Goal: Task Accomplishment & Management: Manage account settings

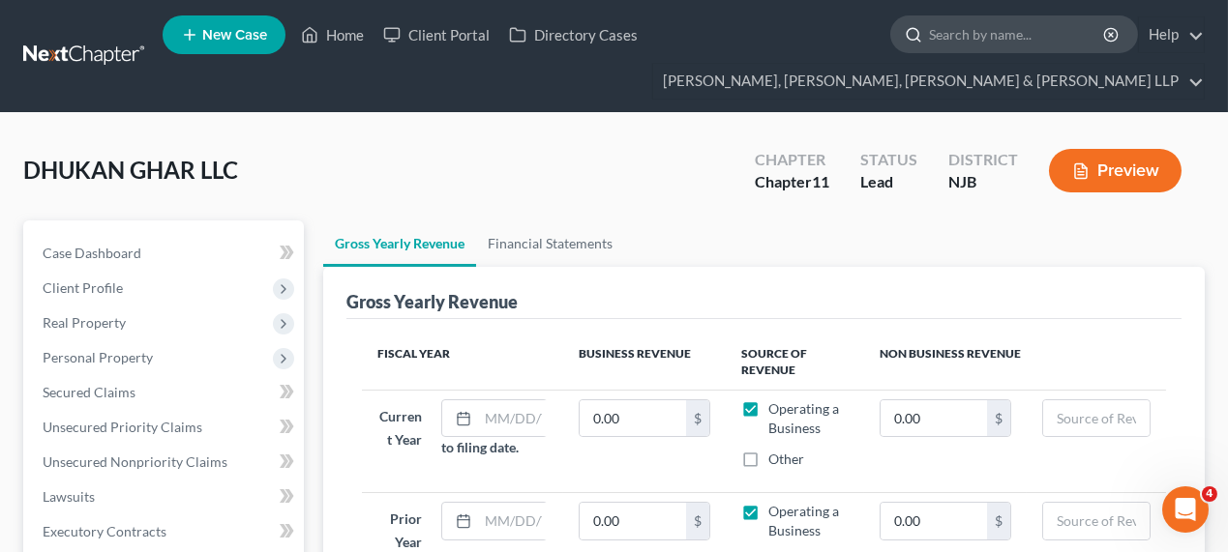
click at [1073, 31] on input "search" at bounding box center [1017, 34] width 177 height 36
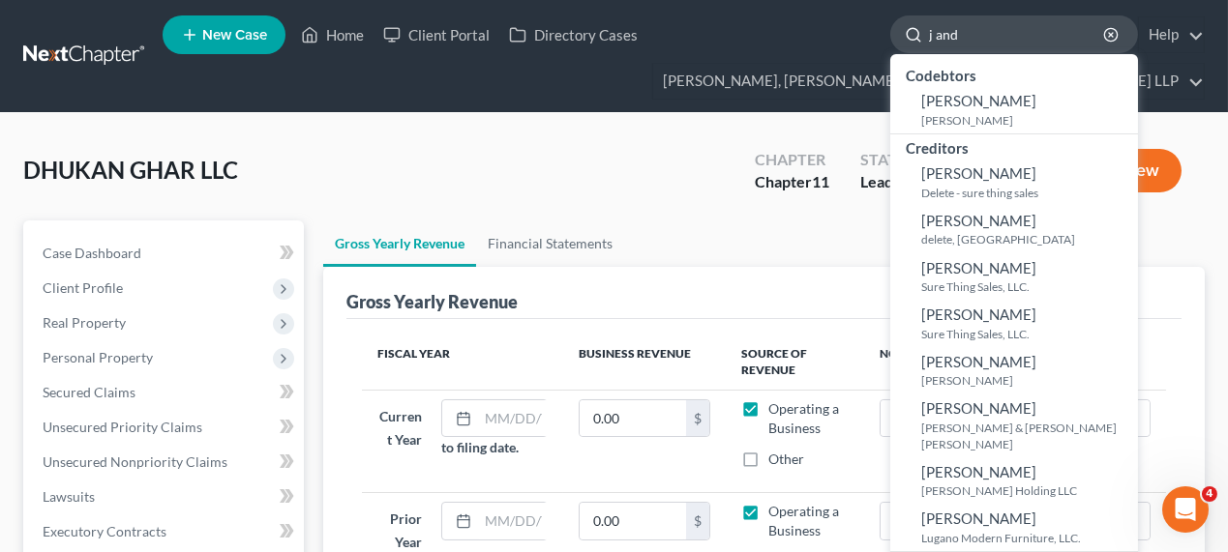
type input "j and a"
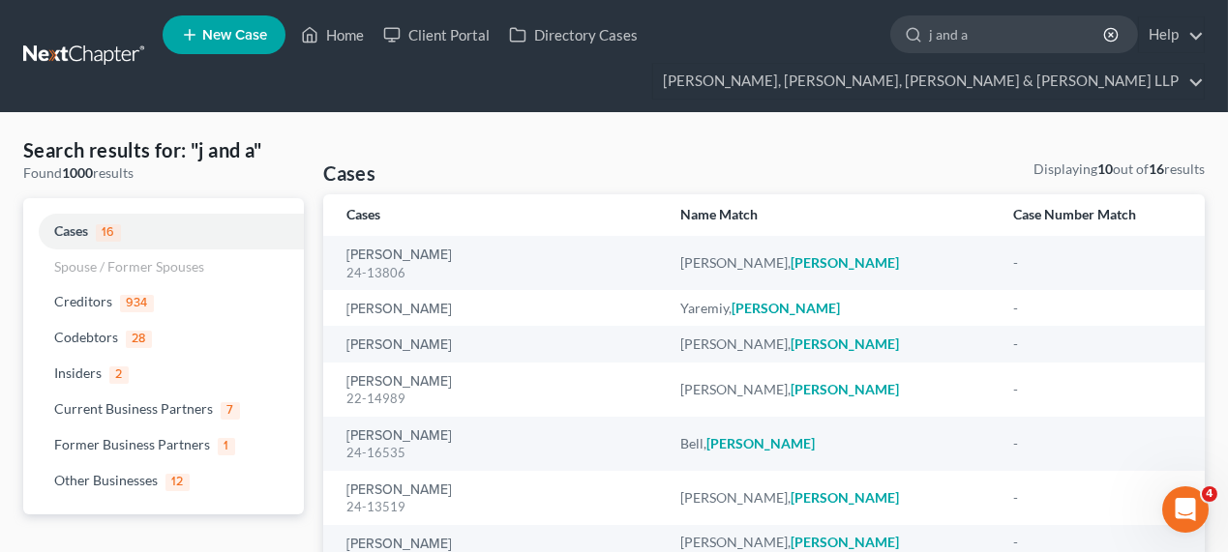
drag, startPoint x: 978, startPoint y: 45, endPoint x: 838, endPoint y: 39, distance: 140.4
click at [831, 41] on ul "New Case Home Client Portal Directory Cases j and a - No Result - Codebtors [PE…" at bounding box center [684, 56] width 1042 height 93
type input "5th"
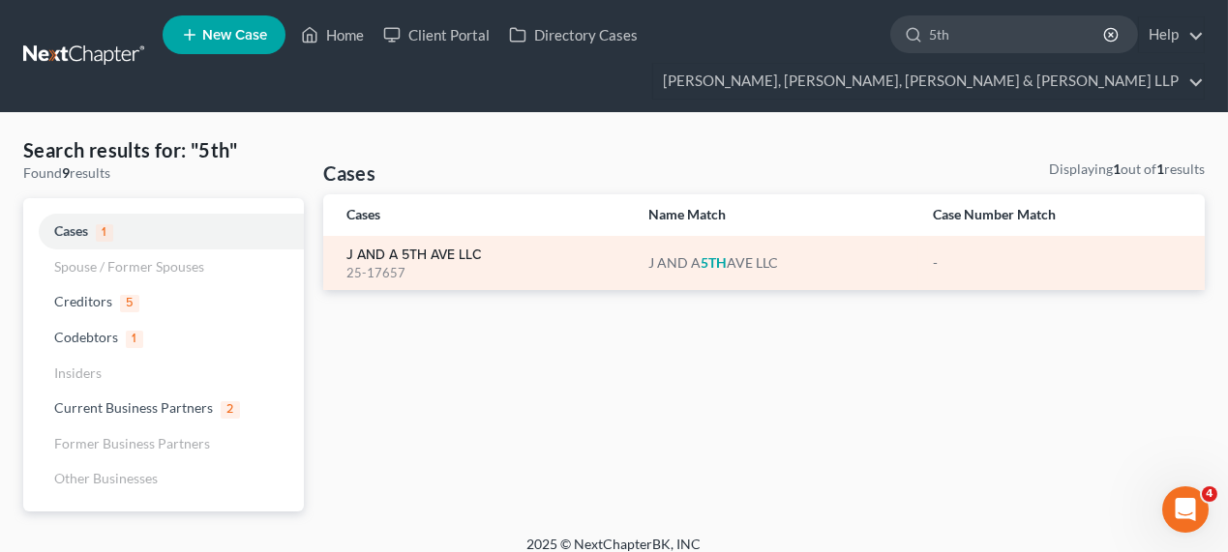
click at [407, 252] on link "J AND A 5TH AVE LLC" at bounding box center [413, 256] width 135 height 14
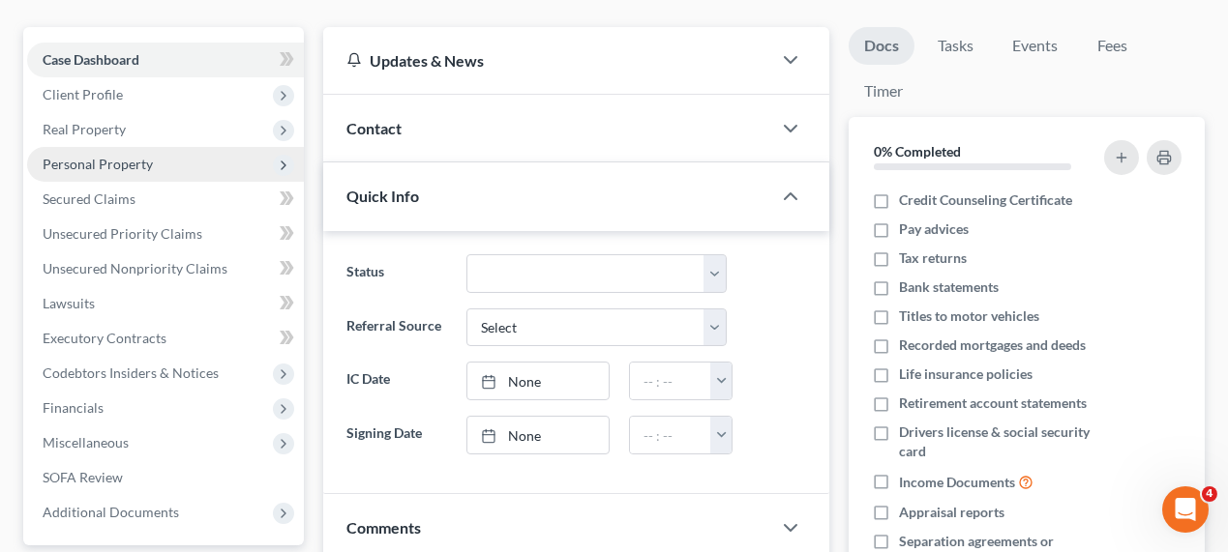
scroll to position [87, 0]
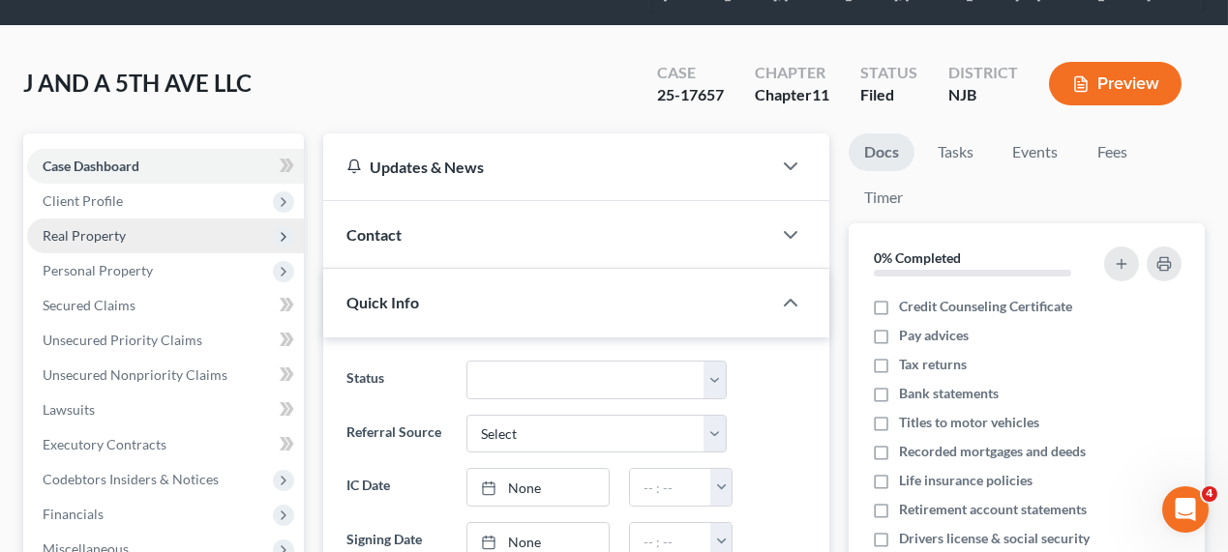
click at [108, 221] on span "Real Property" at bounding box center [165, 236] width 277 height 35
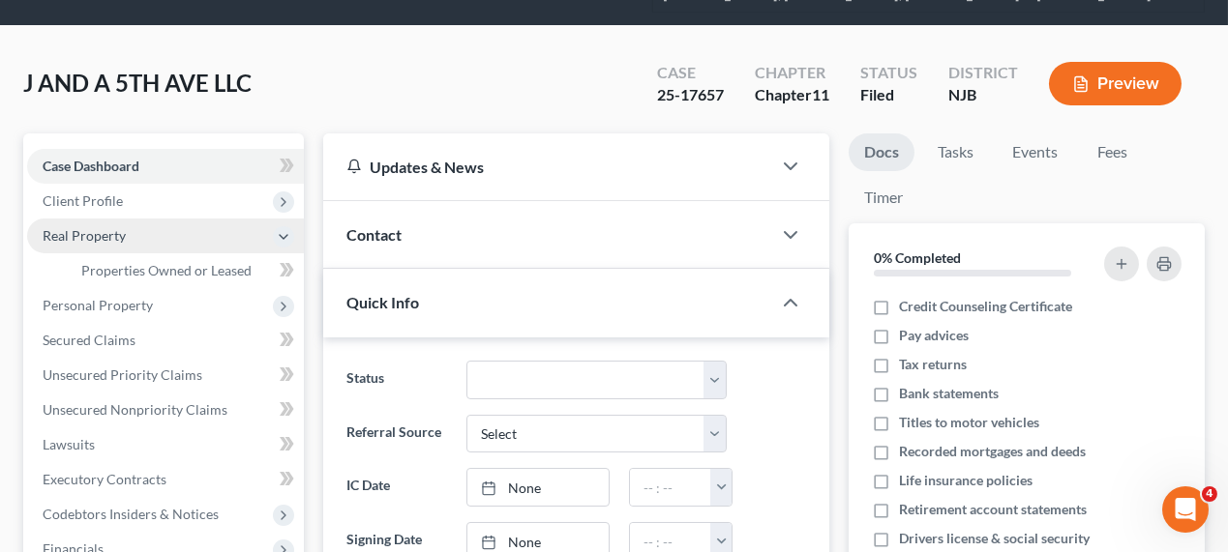
click at [109, 250] on span "Real Property" at bounding box center [165, 236] width 277 height 35
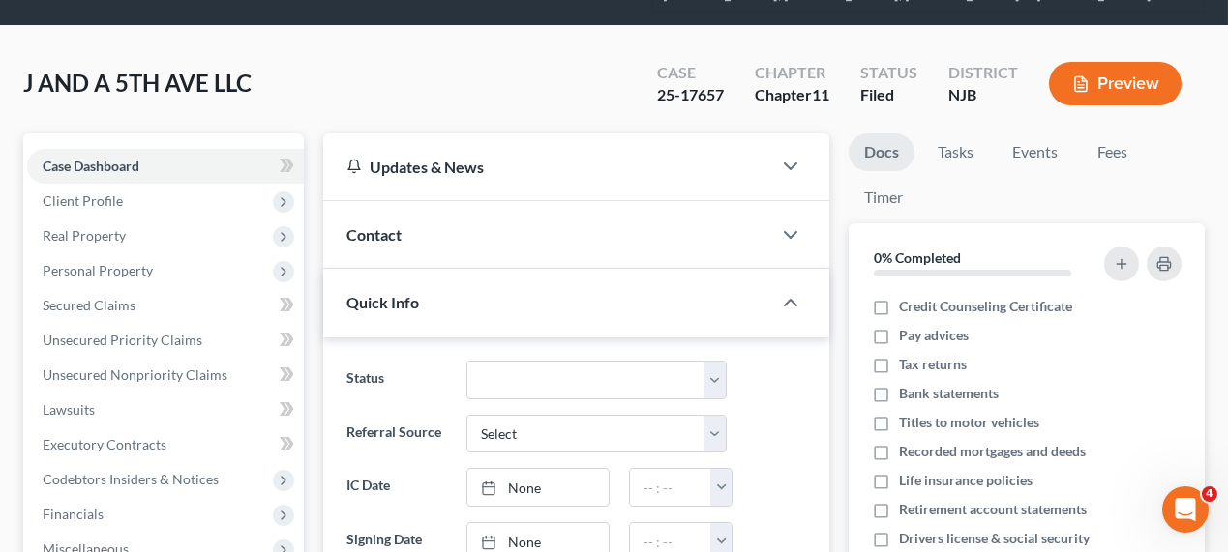
click at [115, 267] on span "Personal Property" at bounding box center [98, 270] width 110 height 16
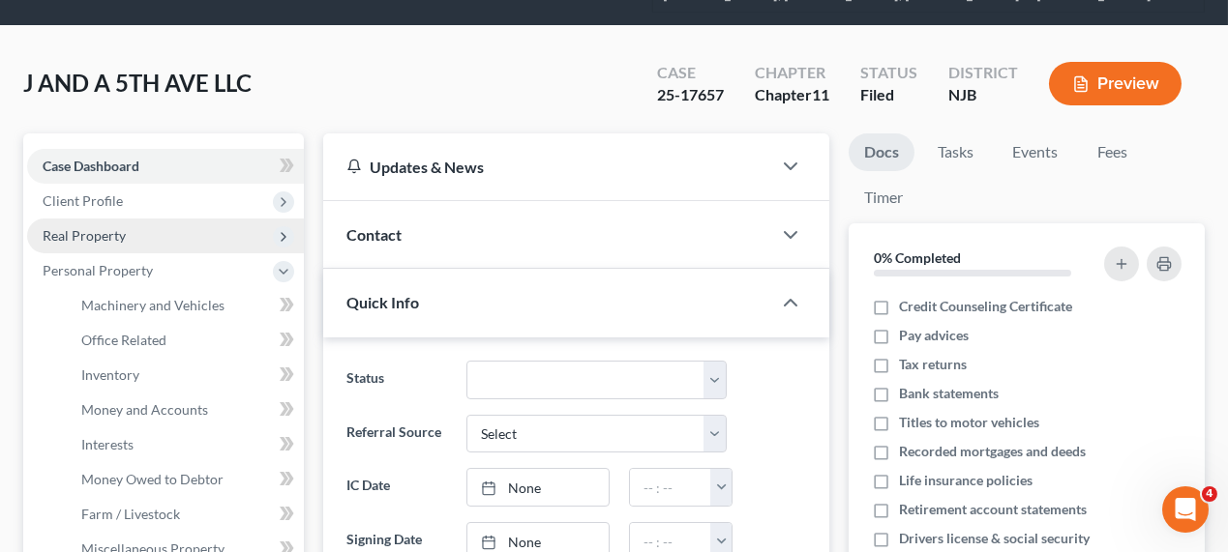
click at [122, 244] on span "Real Property" at bounding box center [165, 236] width 277 height 35
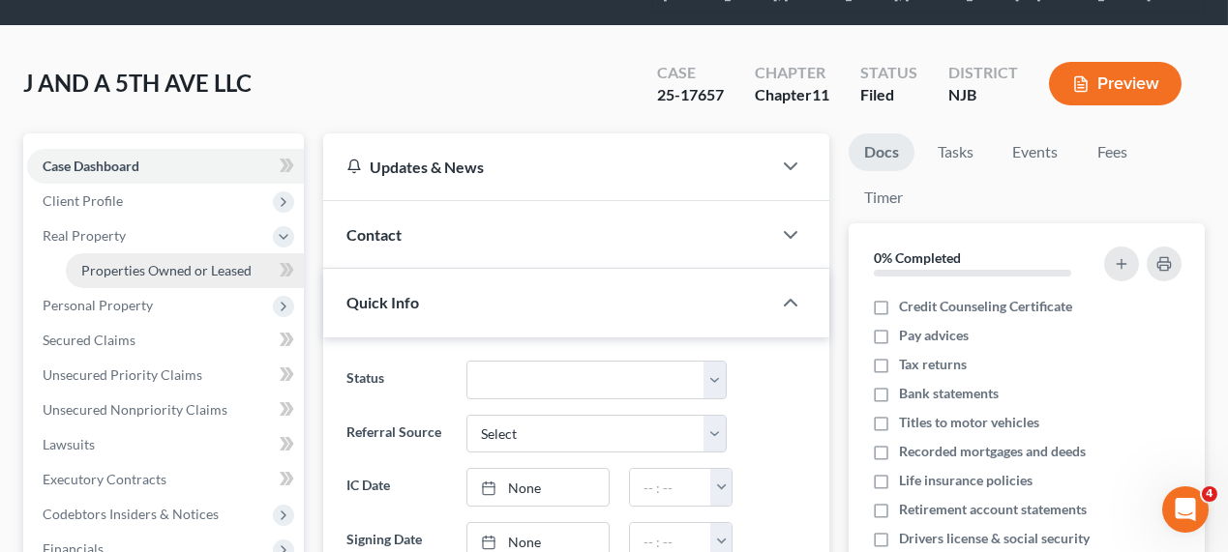
click at [127, 276] on link "Properties Owned or Leased" at bounding box center [185, 271] width 238 height 35
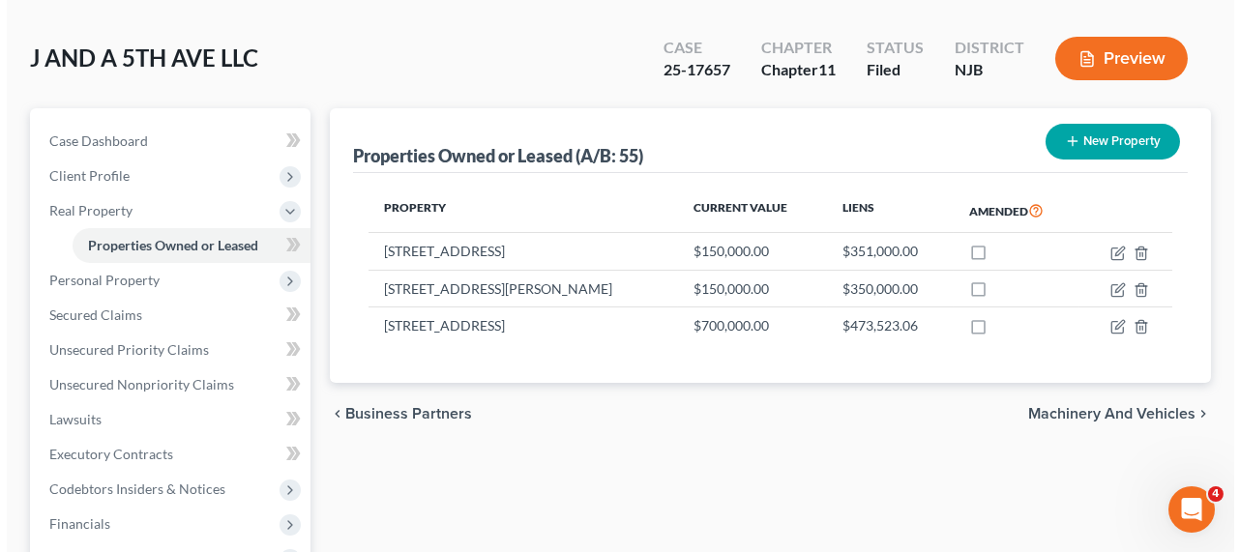
scroll to position [176, 0]
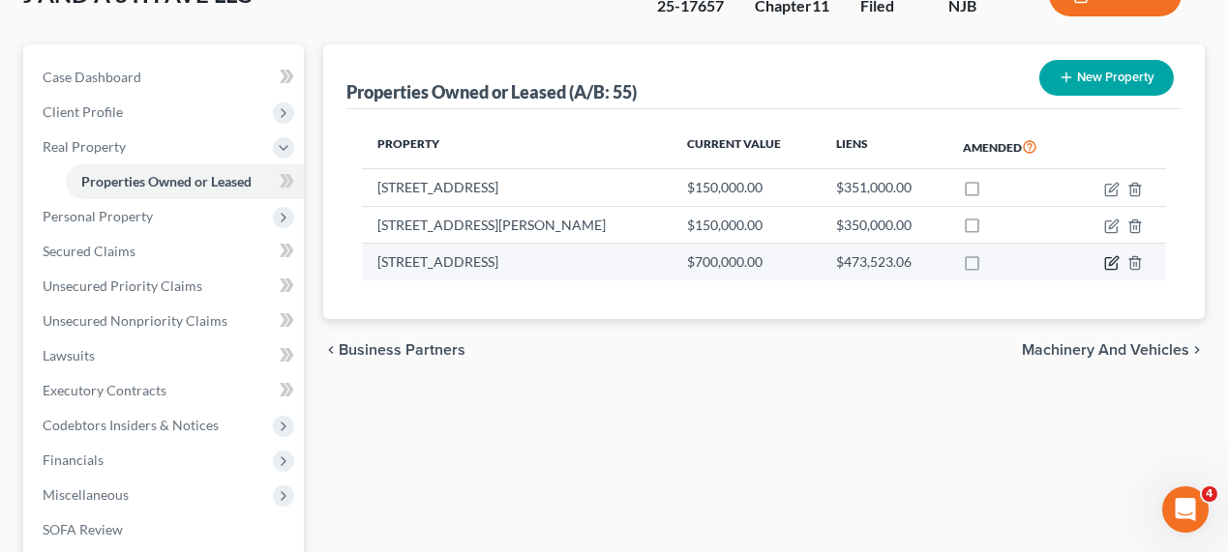
click at [1110, 257] on icon "button" at bounding box center [1111, 262] width 15 height 15
select select "46"
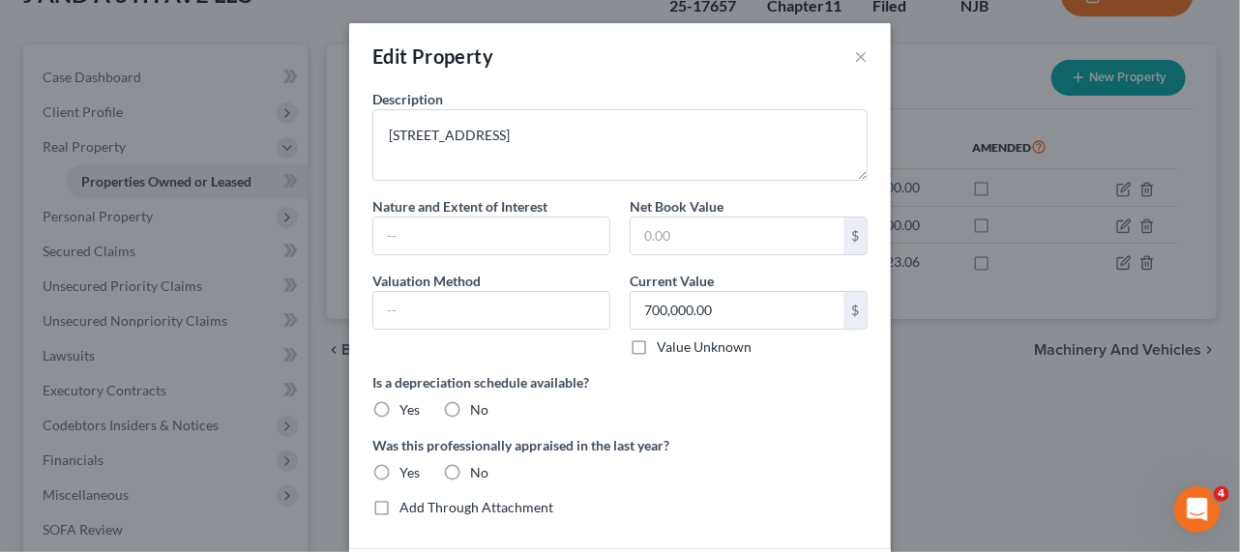
scroll to position [152, 0]
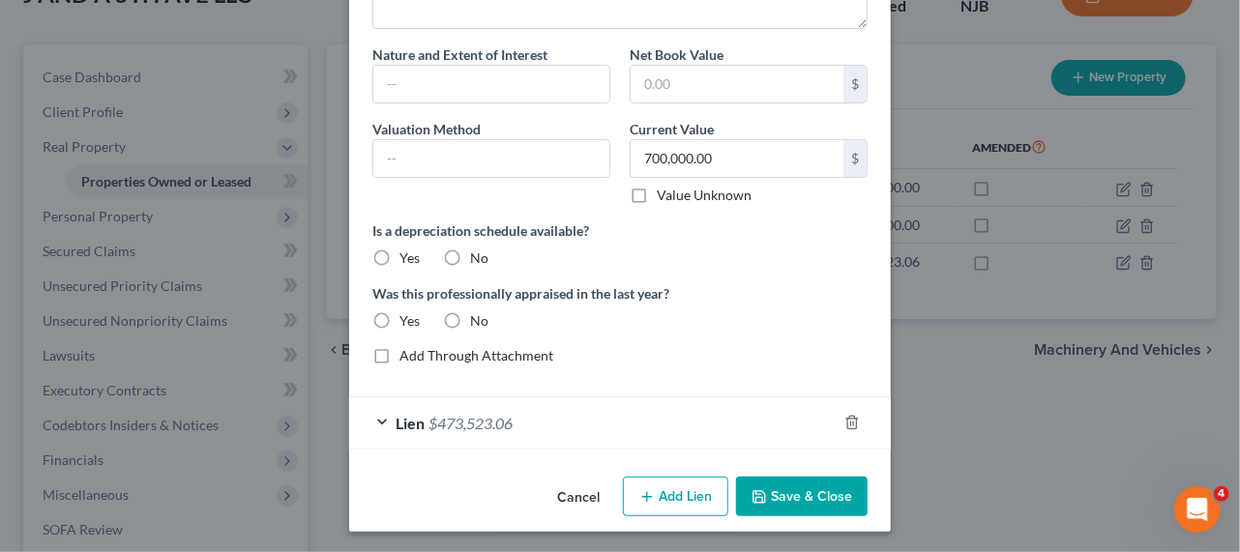
click at [558, 412] on div "Lien $473,523.06" at bounding box center [593, 423] width 488 height 51
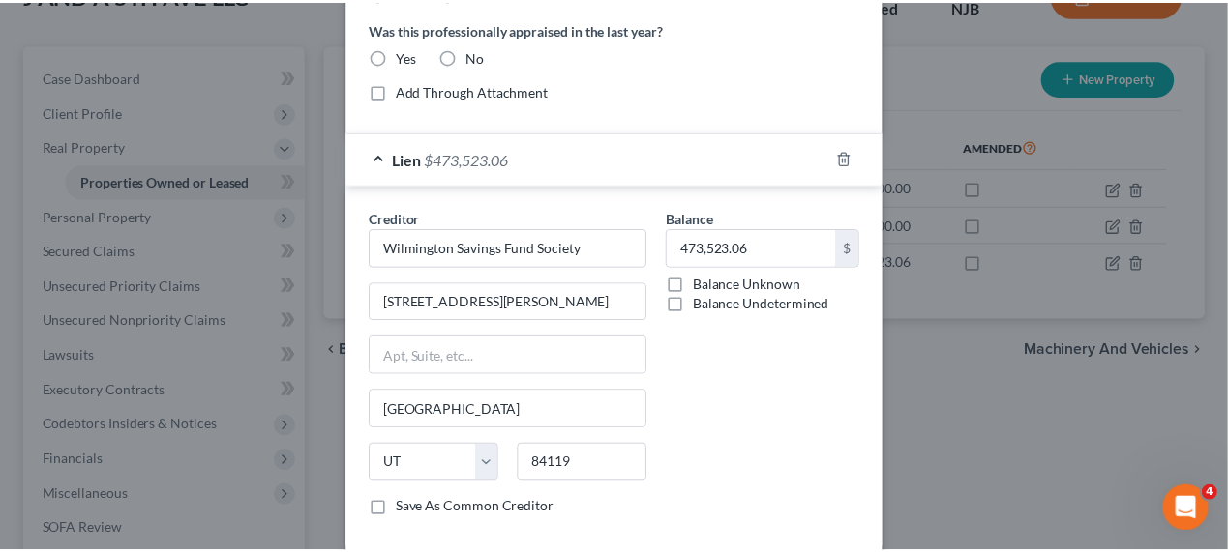
scroll to position [512, 0]
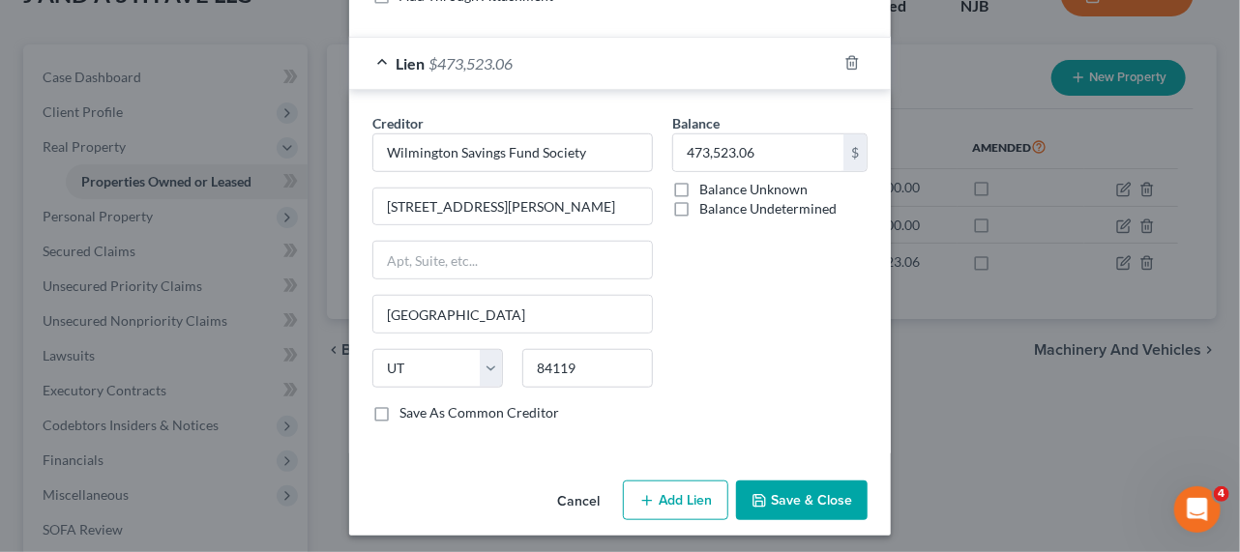
click at [585, 503] on button "Cancel" at bounding box center [579, 502] width 74 height 39
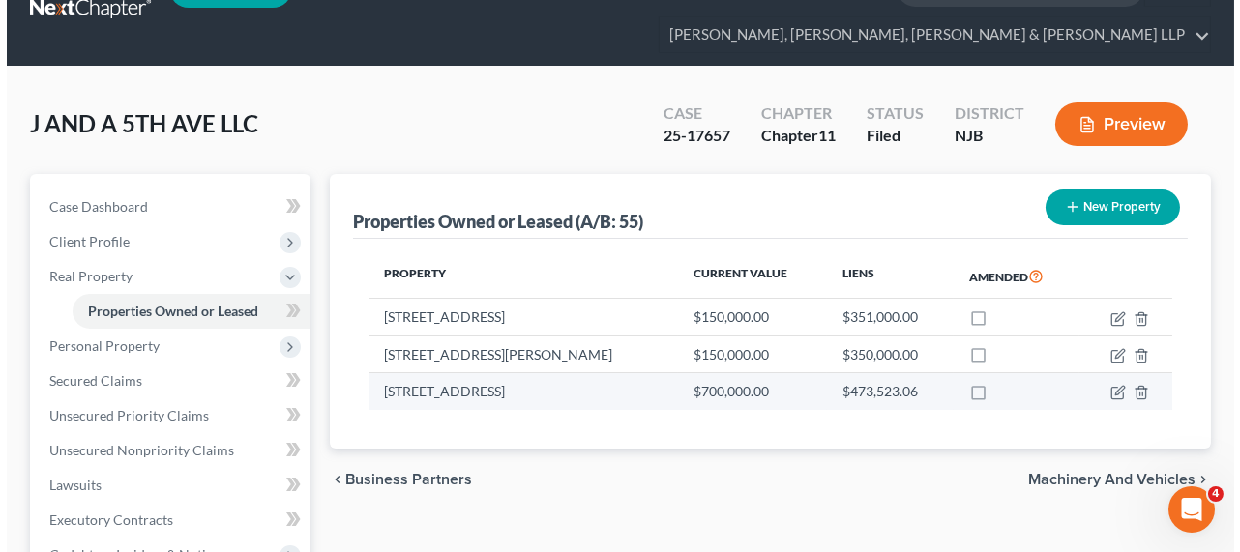
scroll to position [87, 0]
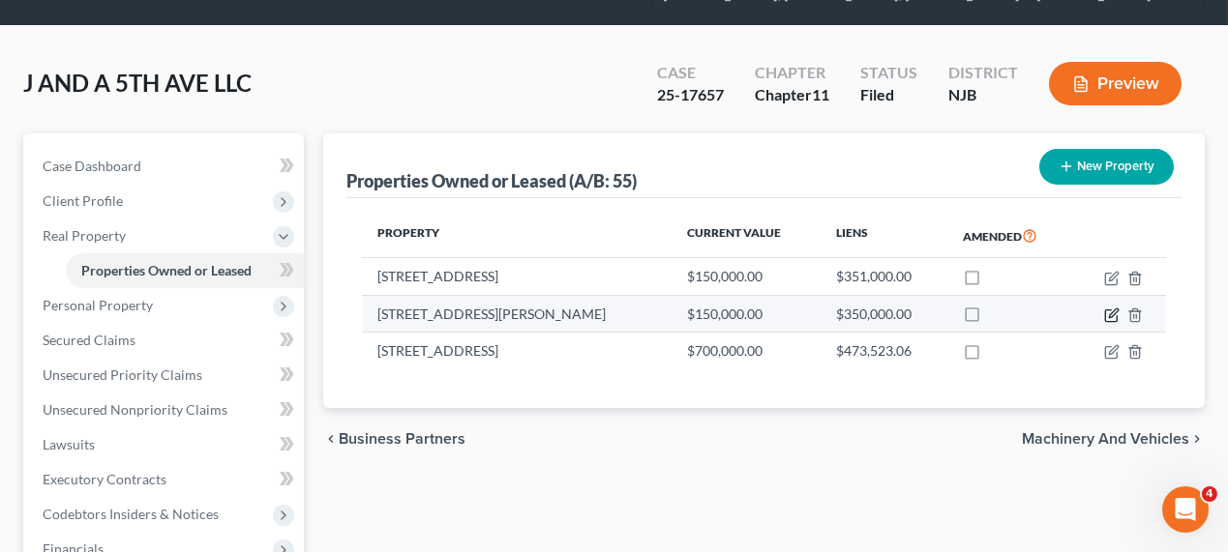
click at [1109, 312] on icon "button" at bounding box center [1111, 315] width 15 height 15
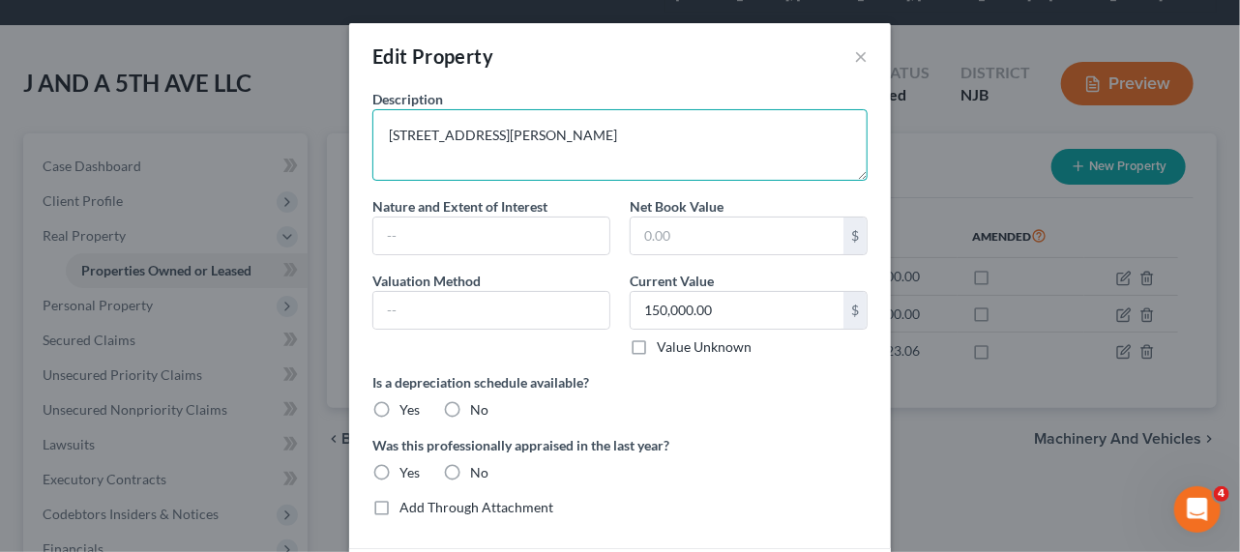
drag, startPoint x: 629, startPoint y: 135, endPoint x: 380, endPoint y: 125, distance: 248.9
click at [380, 125] on textarea "[STREET_ADDRESS][PERSON_NAME]" at bounding box center [620, 145] width 495 height 72
click at [496, 147] on textarea "[STREET_ADDRESS][PERSON_NAME]" at bounding box center [620, 145] width 495 height 72
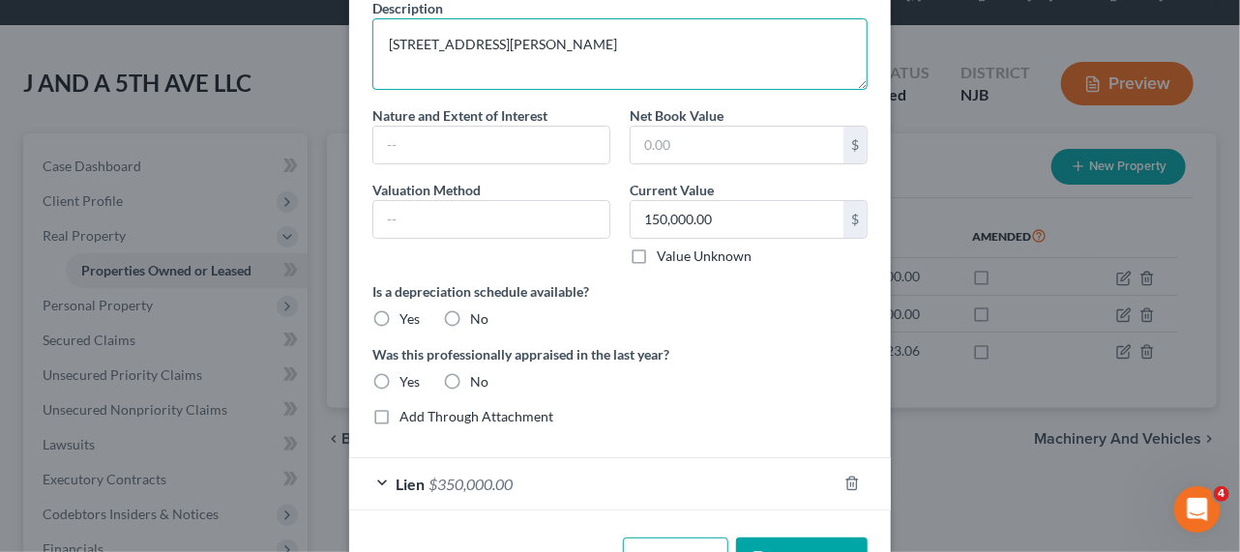
scroll to position [152, 0]
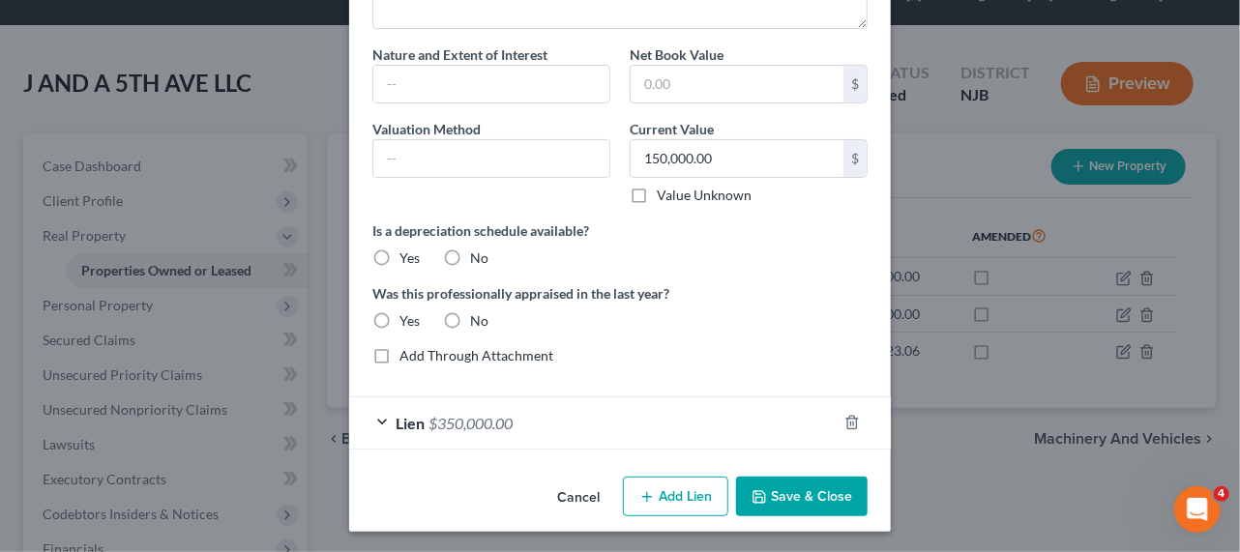
click at [553, 405] on div "Lien $350,000.00" at bounding box center [593, 423] width 488 height 51
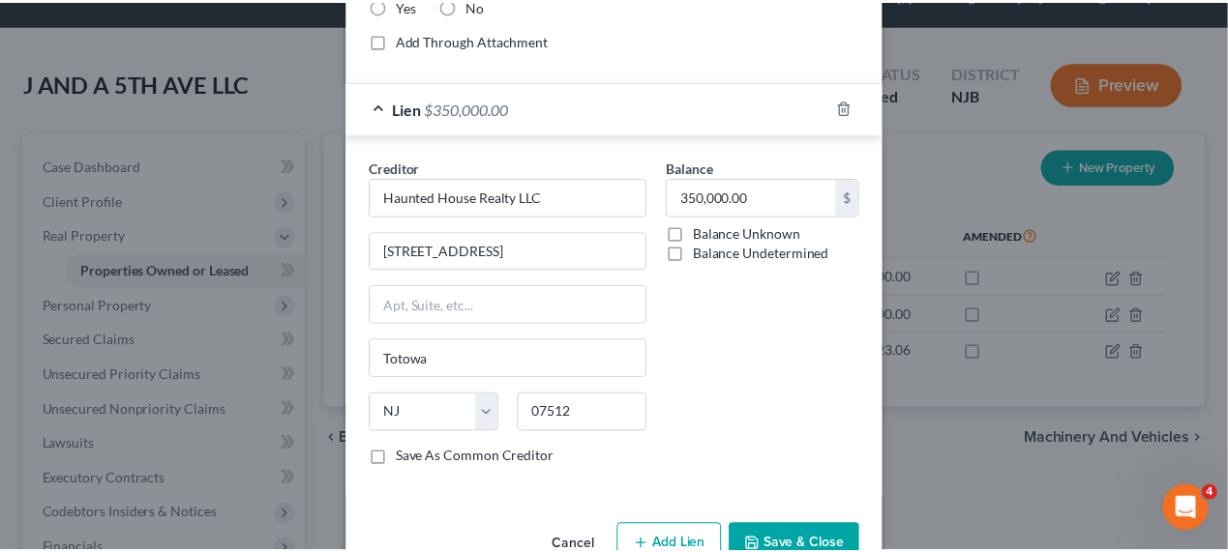
scroll to position [512, 0]
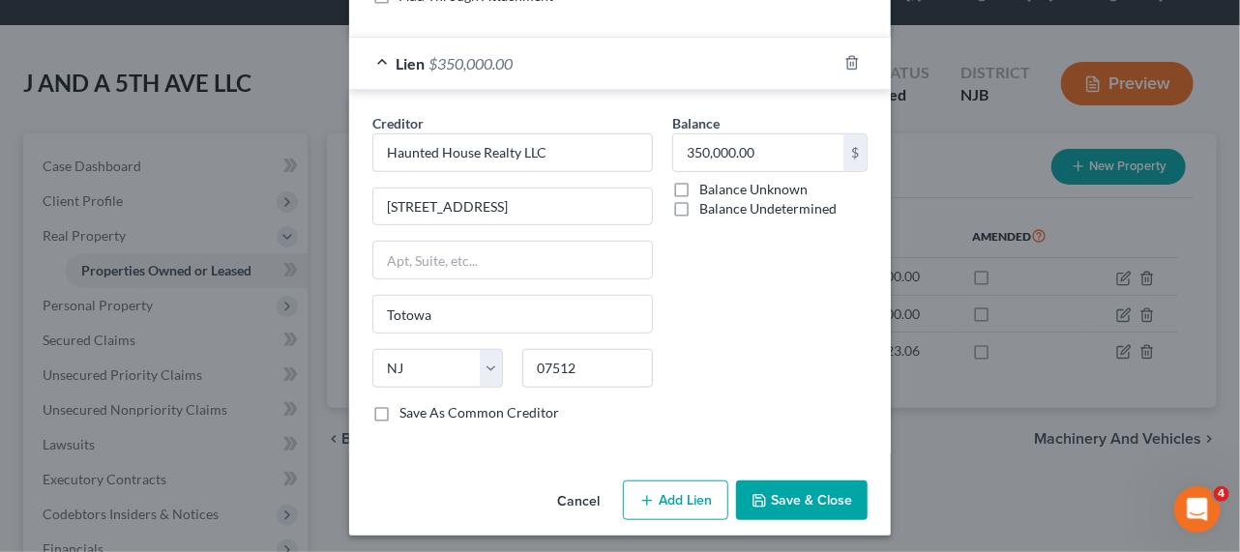
click at [558, 498] on button "Cancel" at bounding box center [579, 502] width 74 height 39
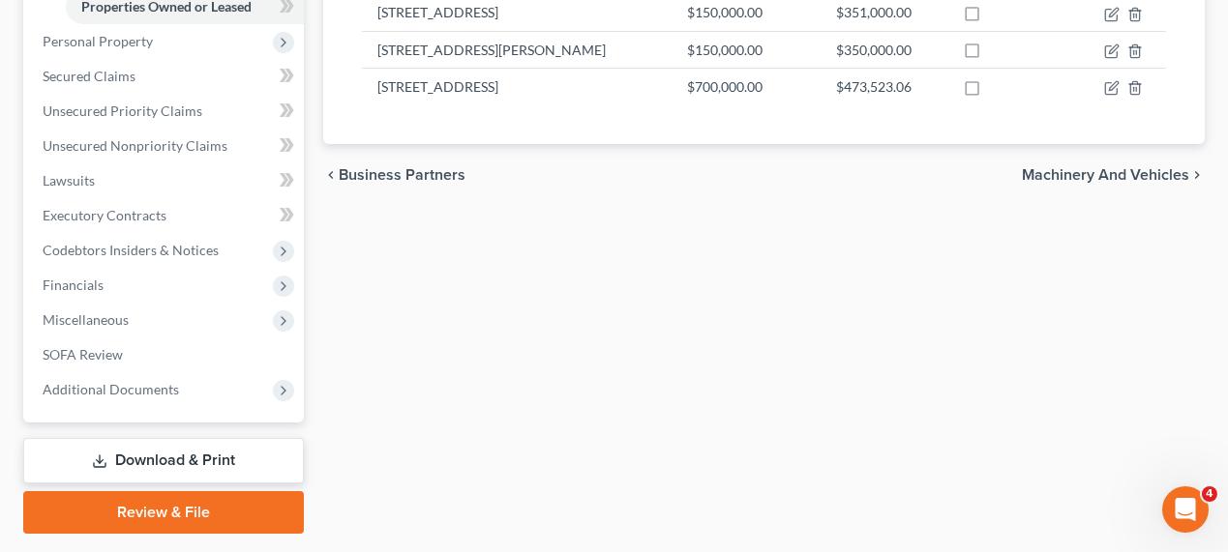
scroll to position [0, 0]
